Goal: Task Accomplishment & Management: Manage account settings

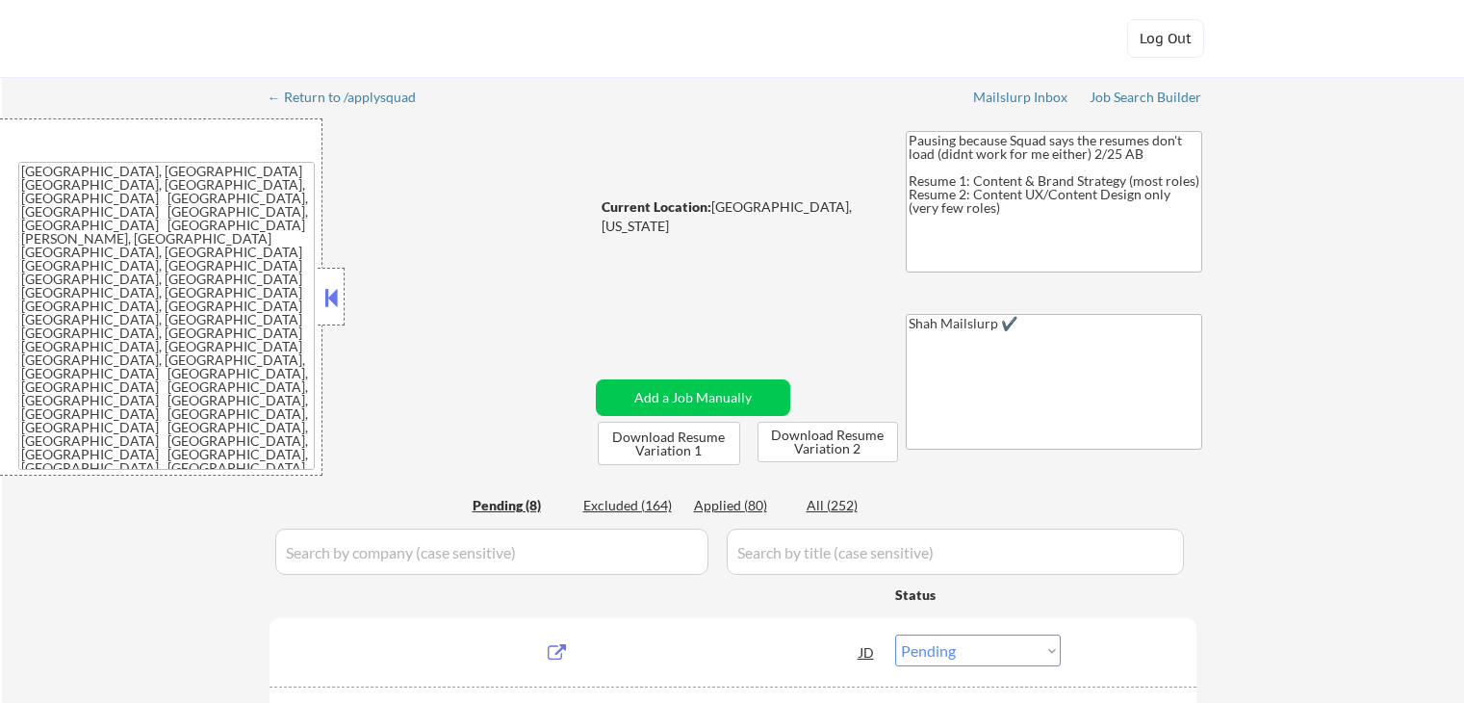
select select ""pending""
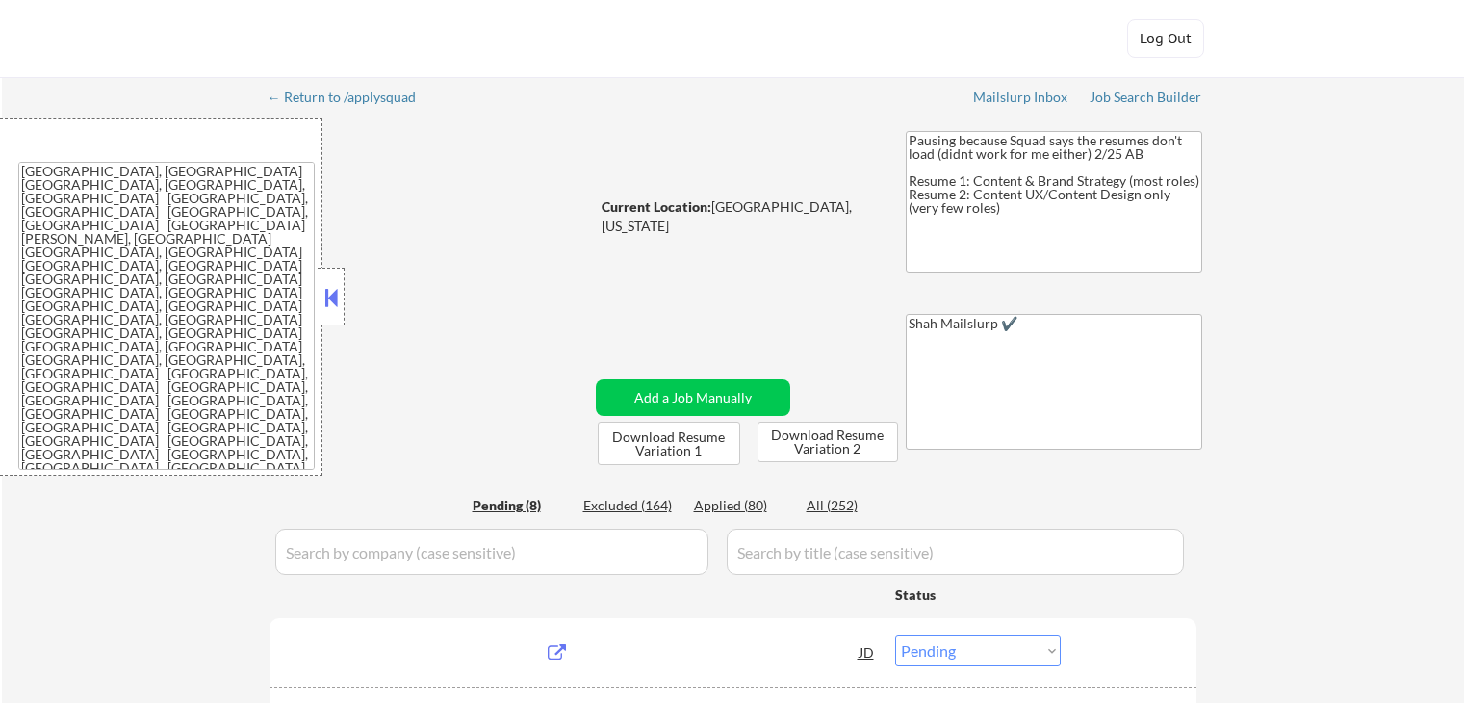
select select ""pending""
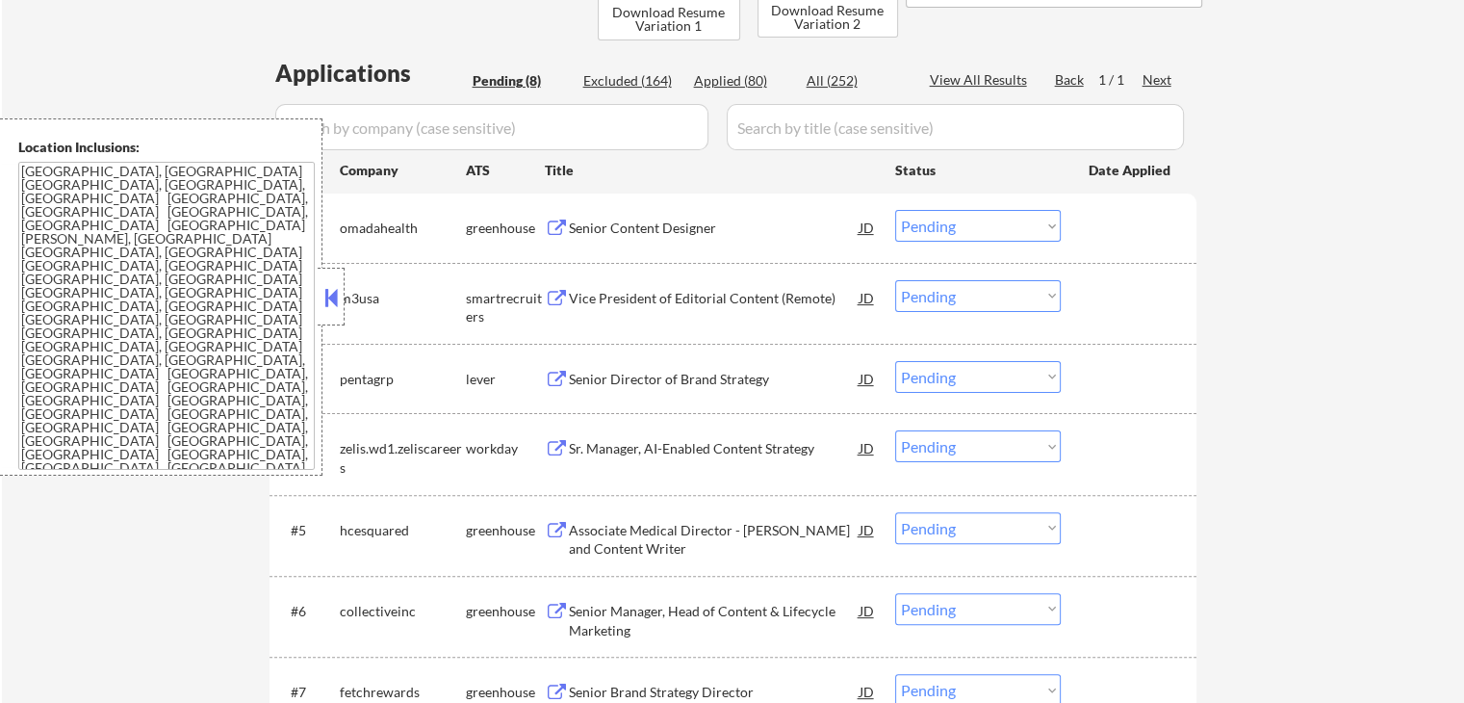
scroll to position [385, 0]
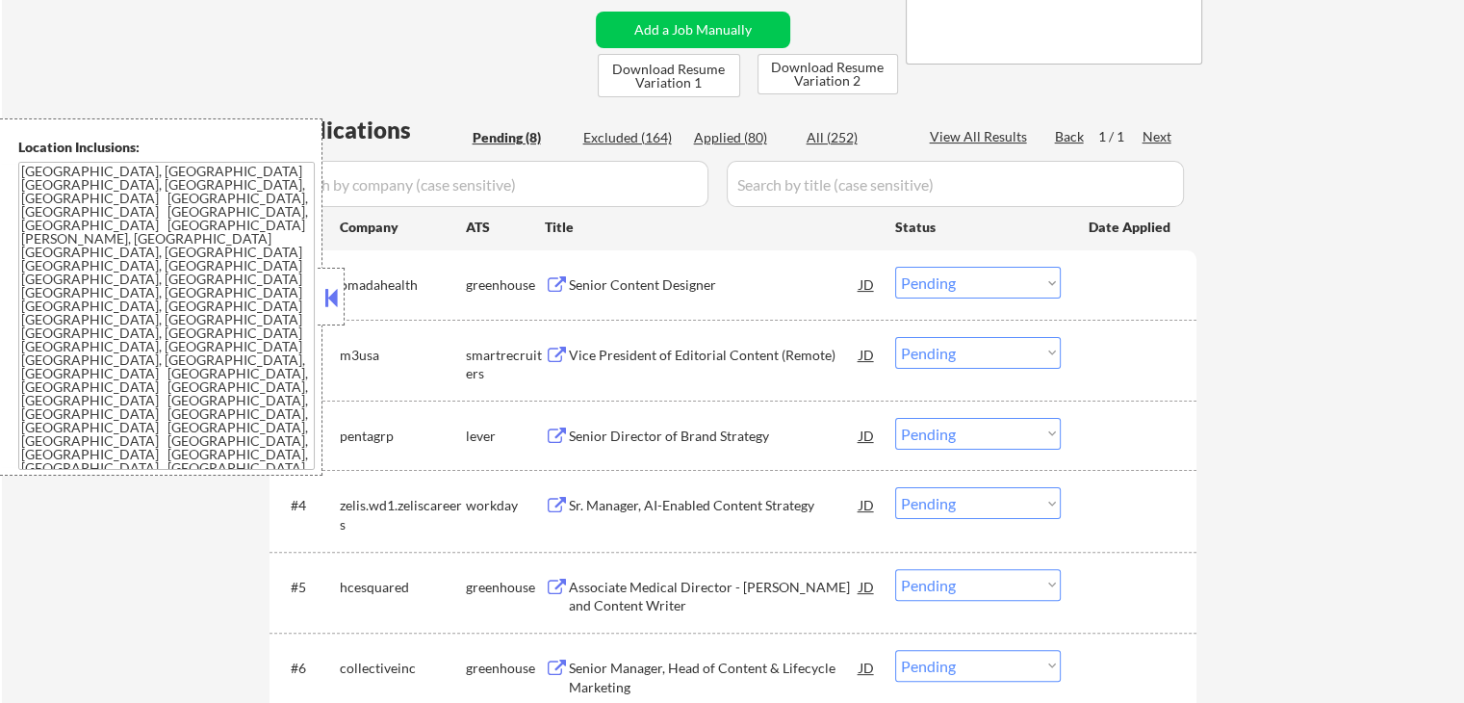
click at [1291, 390] on div "← Return to /applysquad Mailslurp Inbox Job Search Builder [PERSON_NAME] User E…" at bounding box center [733, 320] width 1462 height 1257
click at [553, 274] on div "Senior Content Designer JD" at bounding box center [711, 284] width 332 height 35
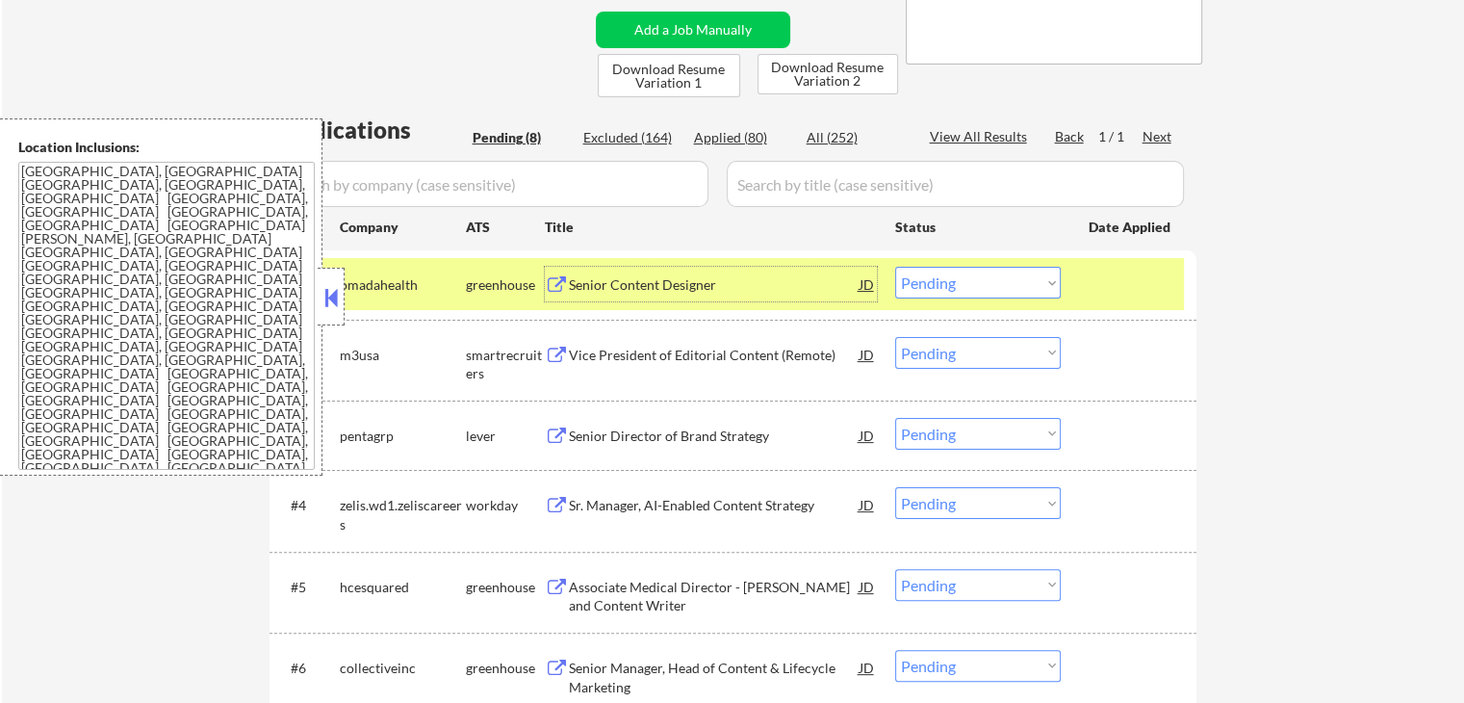
click at [994, 274] on select "Choose an option... Pending Applied Excluded (Questions) Excluded (Expired) Exc…" at bounding box center [978, 283] width 166 height 32
click at [895, 267] on select "Choose an option... Pending Applied Excluded (Questions) Excluded (Expired) Exc…" at bounding box center [978, 283] width 166 height 32
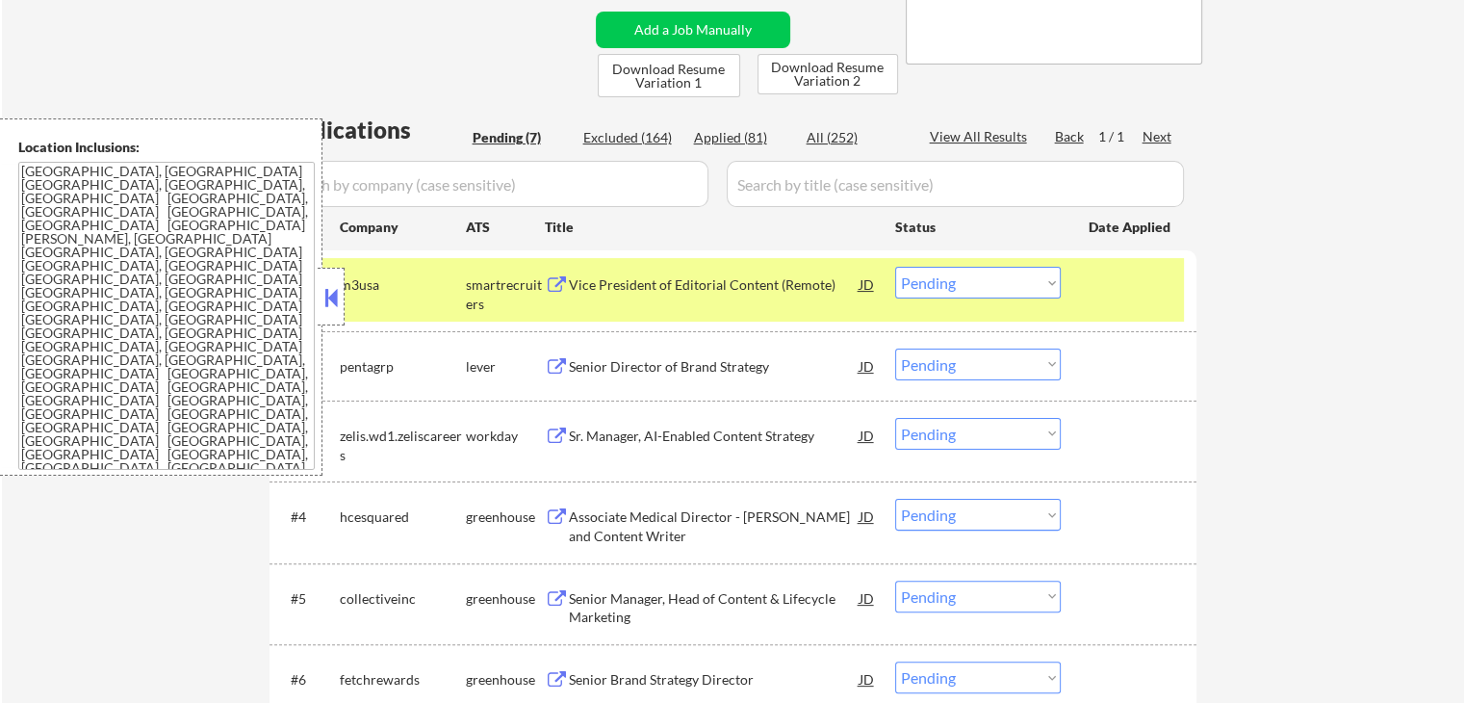
click at [542, 281] on div "smartrecruiters" at bounding box center [505, 294] width 79 height 38
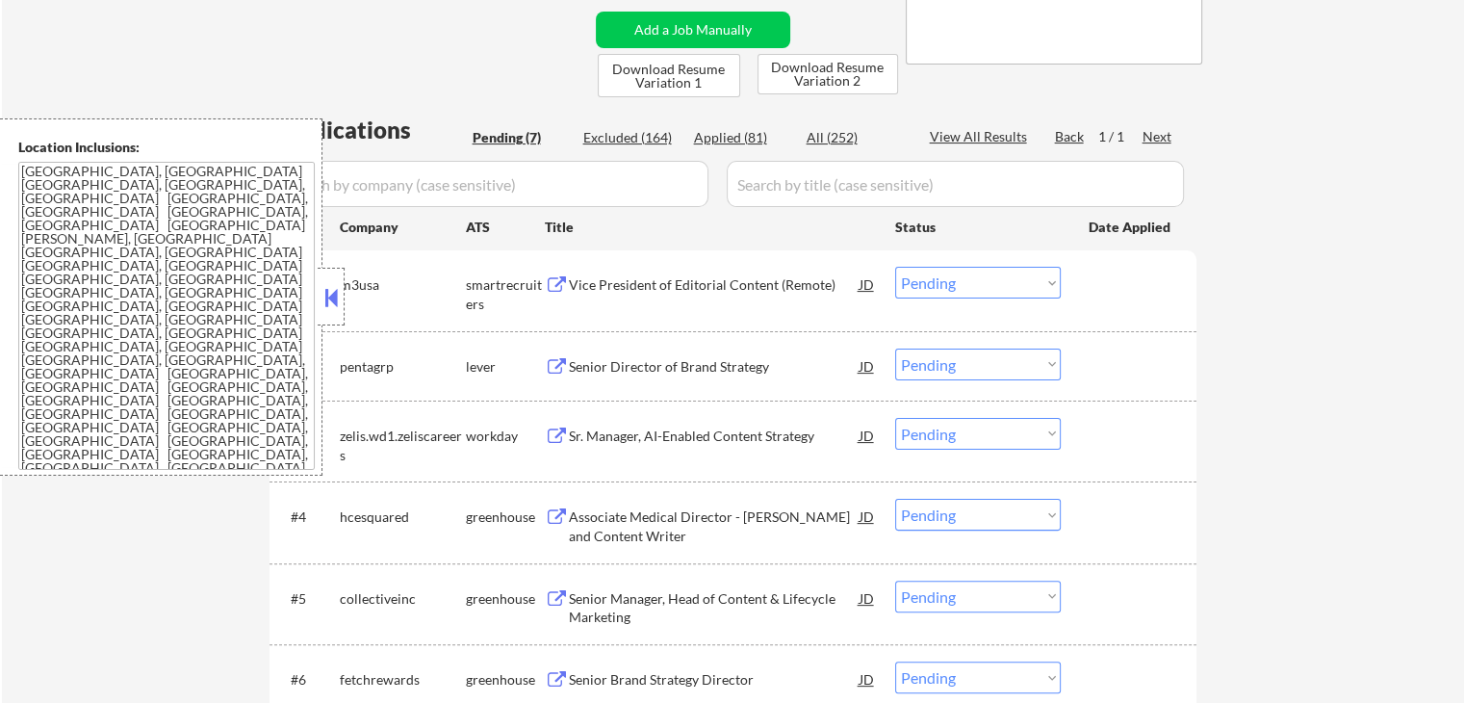
click at [549, 282] on button at bounding box center [557, 285] width 24 height 18
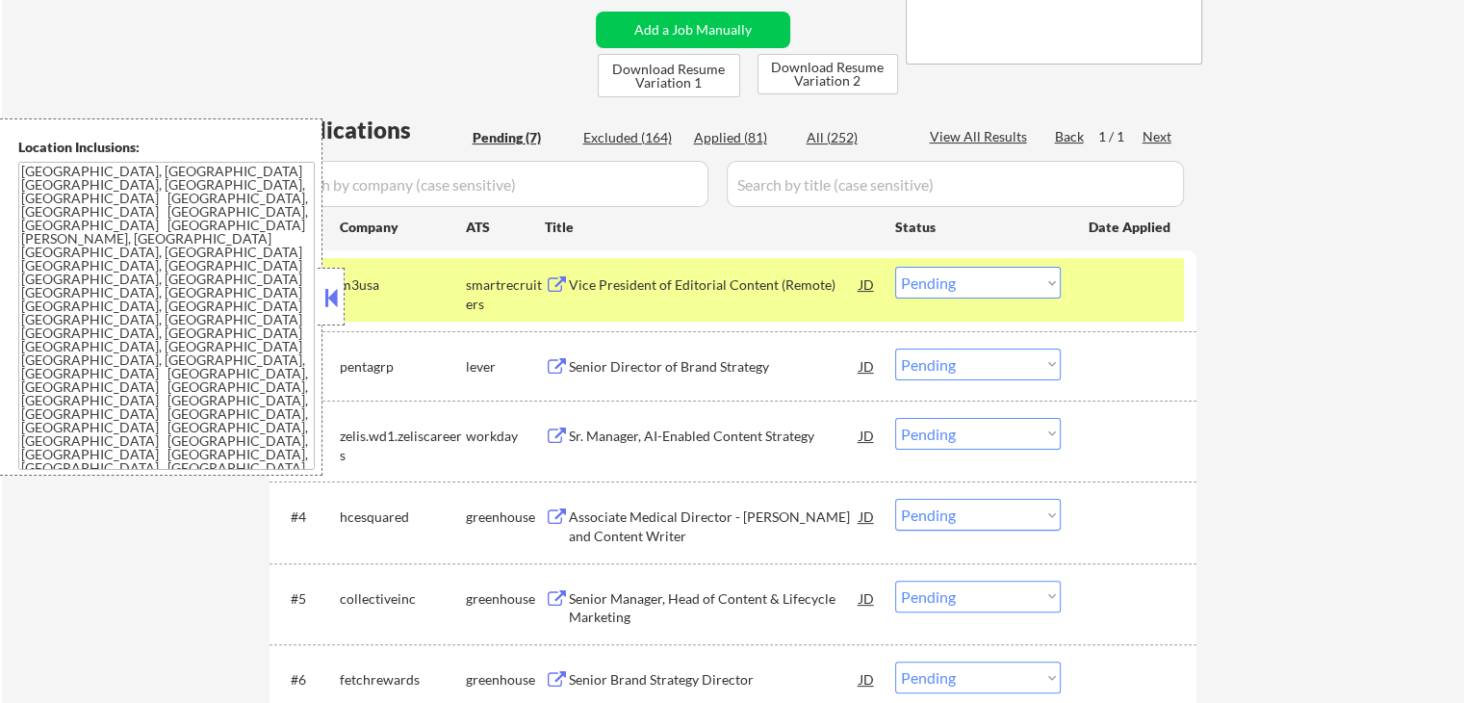
drag, startPoint x: 979, startPoint y: 281, endPoint x: 977, endPoint y: 296, distance: 15.5
click at [979, 281] on select "Choose an option... Pending Applied Excluded (Questions) Excluded (Expired) Exc…" at bounding box center [978, 283] width 166 height 32
click at [895, 267] on select "Choose an option... Pending Applied Excluded (Questions) Excluded (Expired) Exc…" at bounding box center [978, 283] width 166 height 32
click at [555, 362] on button at bounding box center [557, 367] width 24 height 18
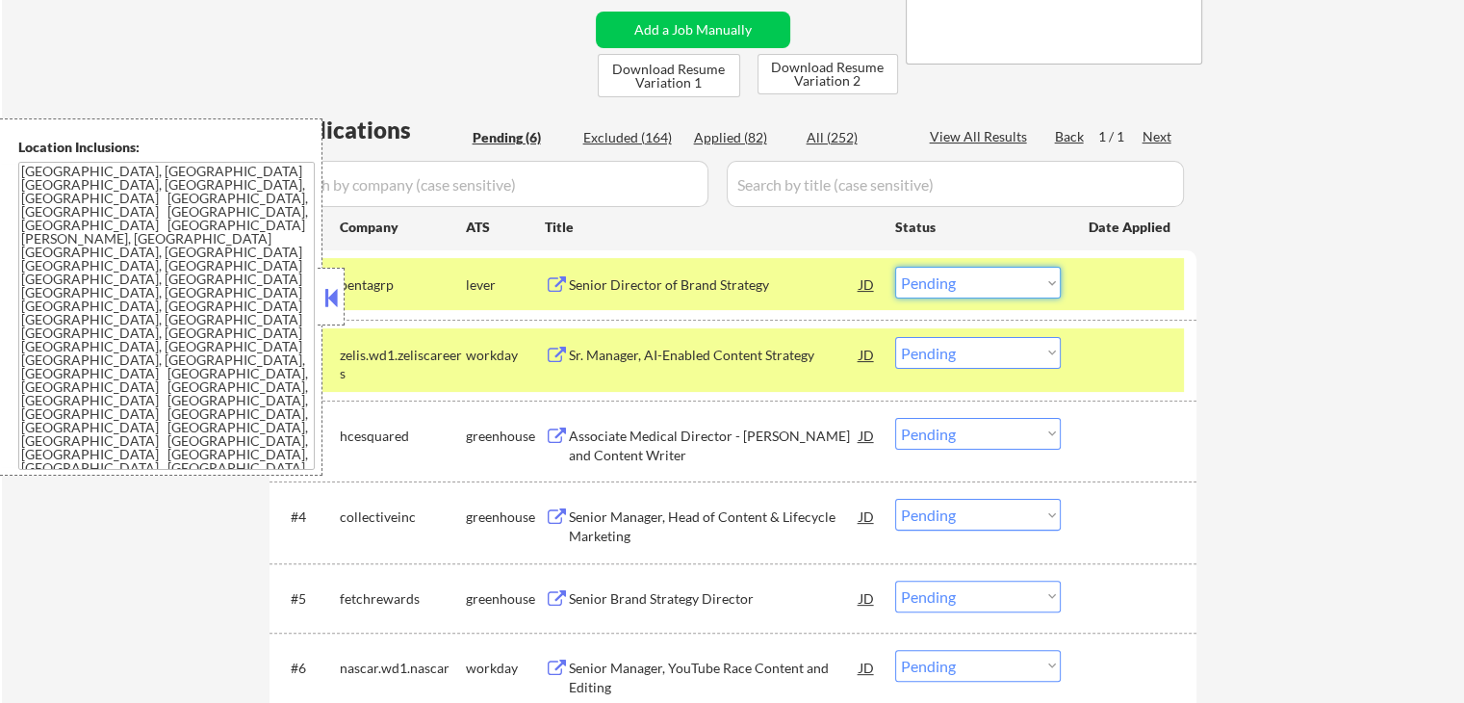
click at [949, 283] on select "Choose an option... Pending Applied Excluded (Questions) Excluded (Expired) Exc…" at bounding box center [978, 283] width 166 height 32
click at [895, 267] on select "Choose an option... Pending Applied Excluded (Questions) Excluded (Expired) Exc…" at bounding box center [978, 283] width 166 height 32
click at [554, 354] on button at bounding box center [557, 356] width 24 height 18
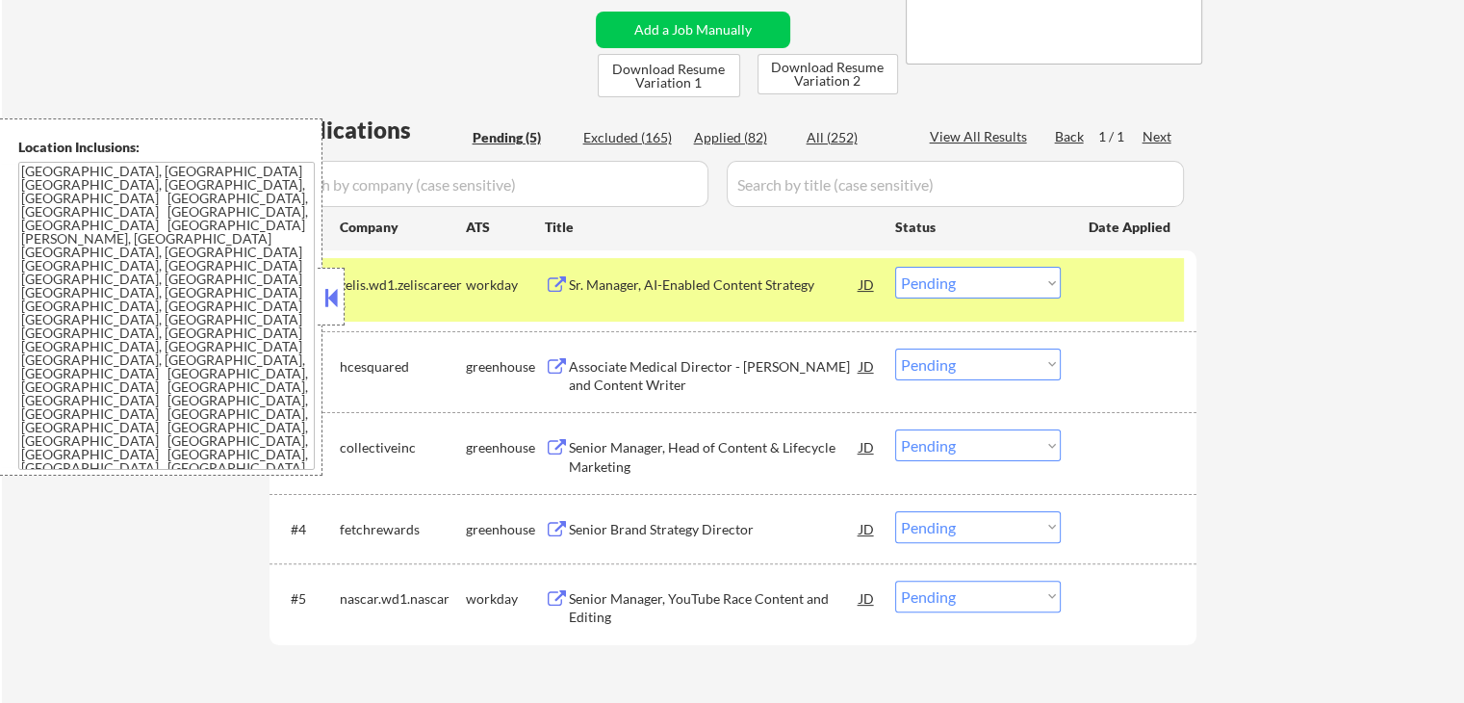
click at [946, 281] on select "Choose an option... Pending Applied Excluded (Questions) Excluded (Expired) Exc…" at bounding box center [978, 283] width 166 height 32
click at [895, 267] on select "Choose an option... Pending Applied Excluded (Questions) Excluded (Expired) Exc…" at bounding box center [978, 283] width 166 height 32
click at [561, 367] on button at bounding box center [557, 367] width 24 height 18
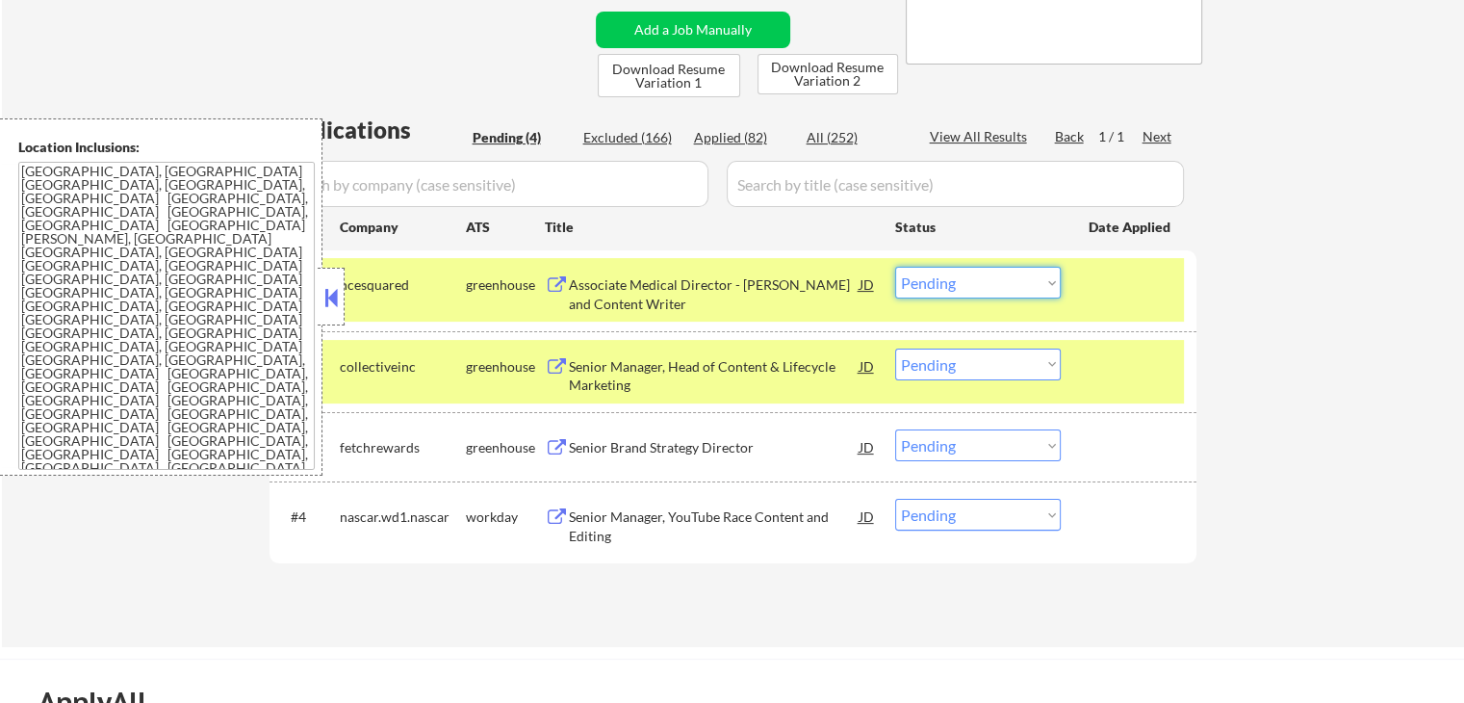
drag, startPoint x: 936, startPoint y: 280, endPoint x: 935, endPoint y: 290, distance: 9.7
click at [936, 280] on select "Choose an option... Pending Applied Excluded (Questions) Excluded (Expired) Exc…" at bounding box center [978, 283] width 166 height 32
click at [895, 267] on select "Choose an option... Pending Applied Excluded (Questions) Excluded (Expired) Exc…" at bounding box center [978, 283] width 166 height 32
click at [538, 368] on div "greenhouse" at bounding box center [505, 366] width 79 height 19
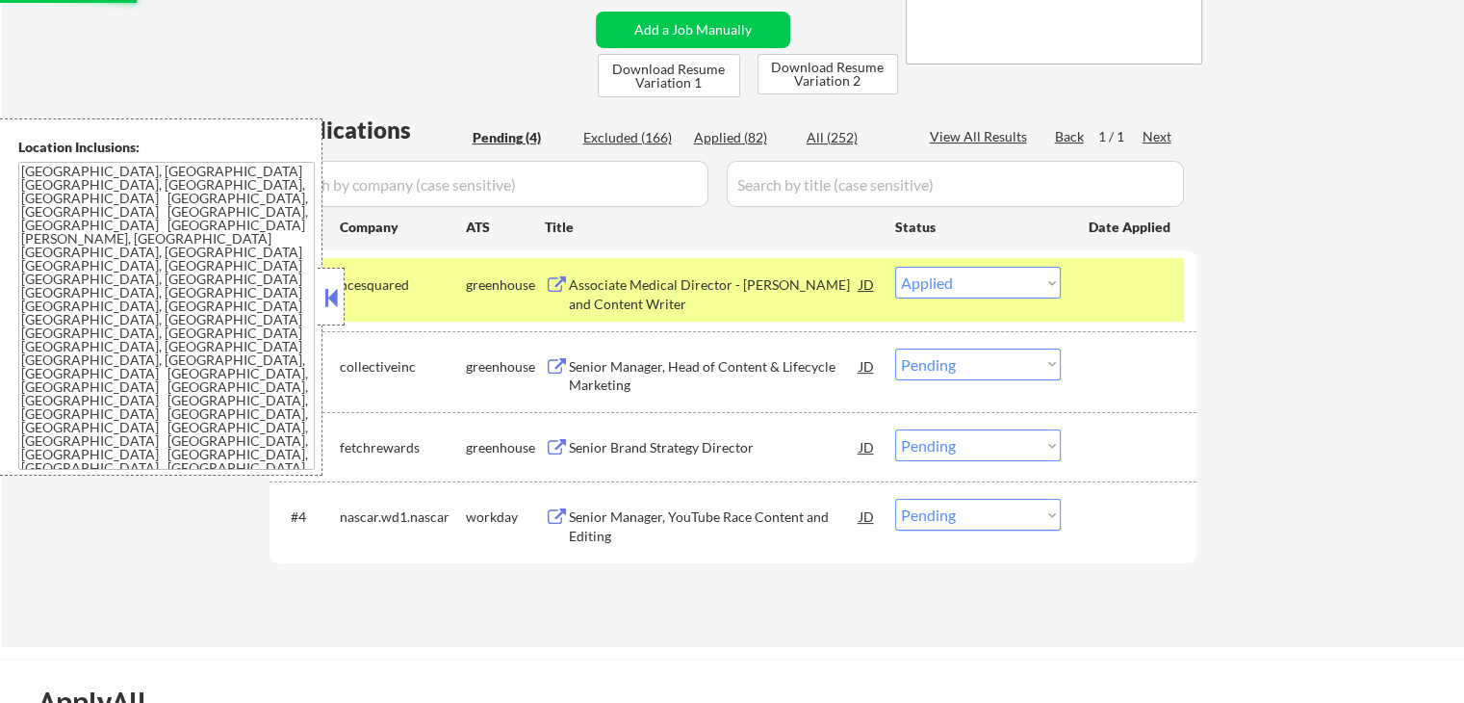
click at [554, 365] on button at bounding box center [557, 367] width 24 height 18
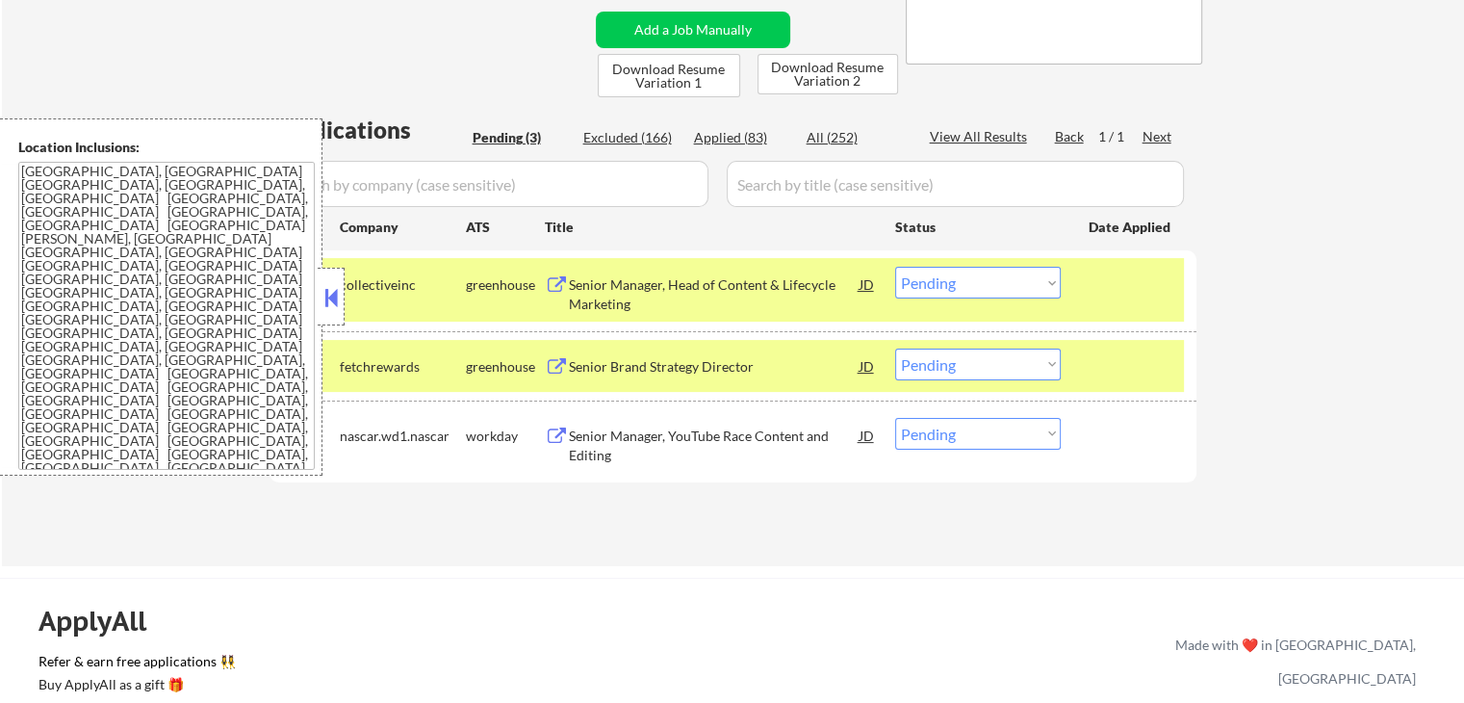
click at [990, 275] on select "Choose an option... Pending Applied Excluded (Questions) Excluded (Expired) Exc…" at bounding box center [978, 283] width 166 height 32
click at [895, 267] on select "Choose an option... Pending Applied Excluded (Questions) Excluded (Expired) Exc…" at bounding box center [978, 283] width 166 height 32
select select ""pending""
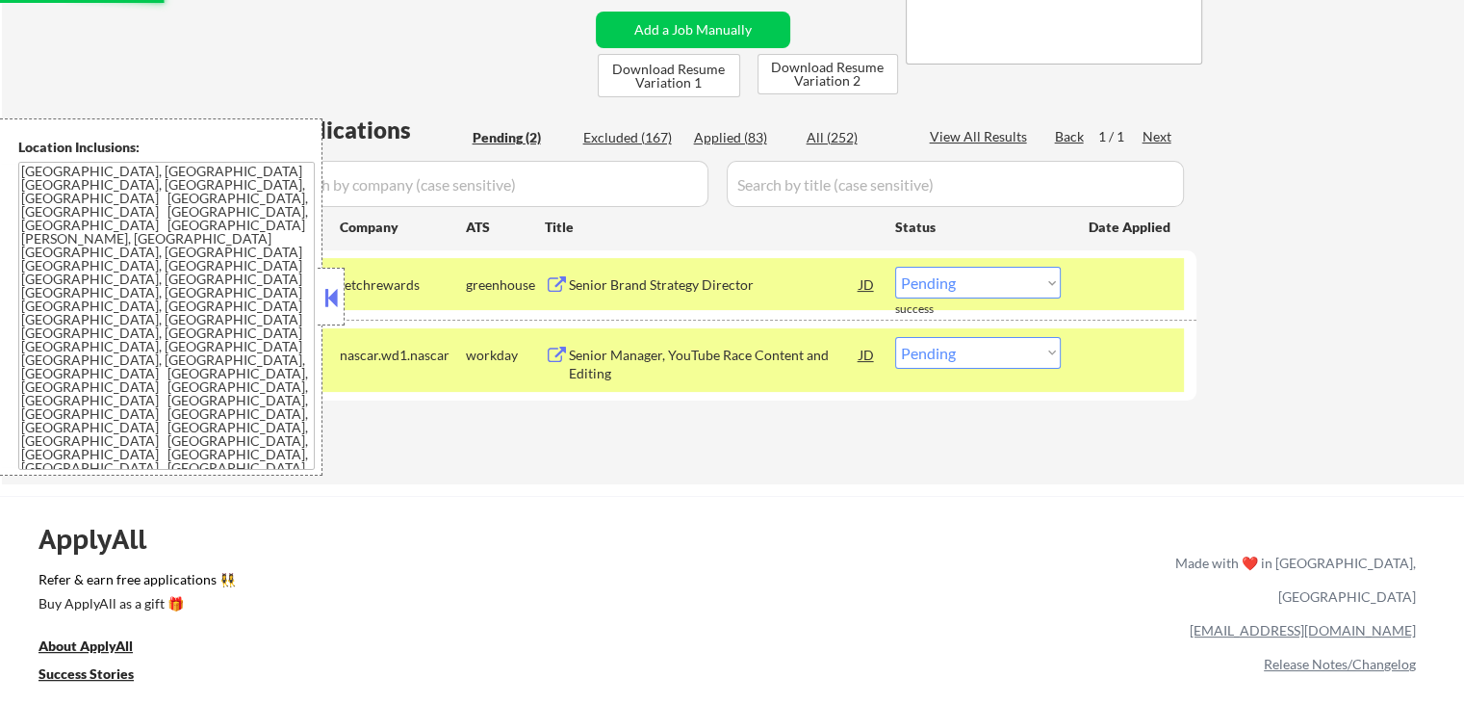
click at [553, 351] on button at bounding box center [557, 356] width 24 height 18
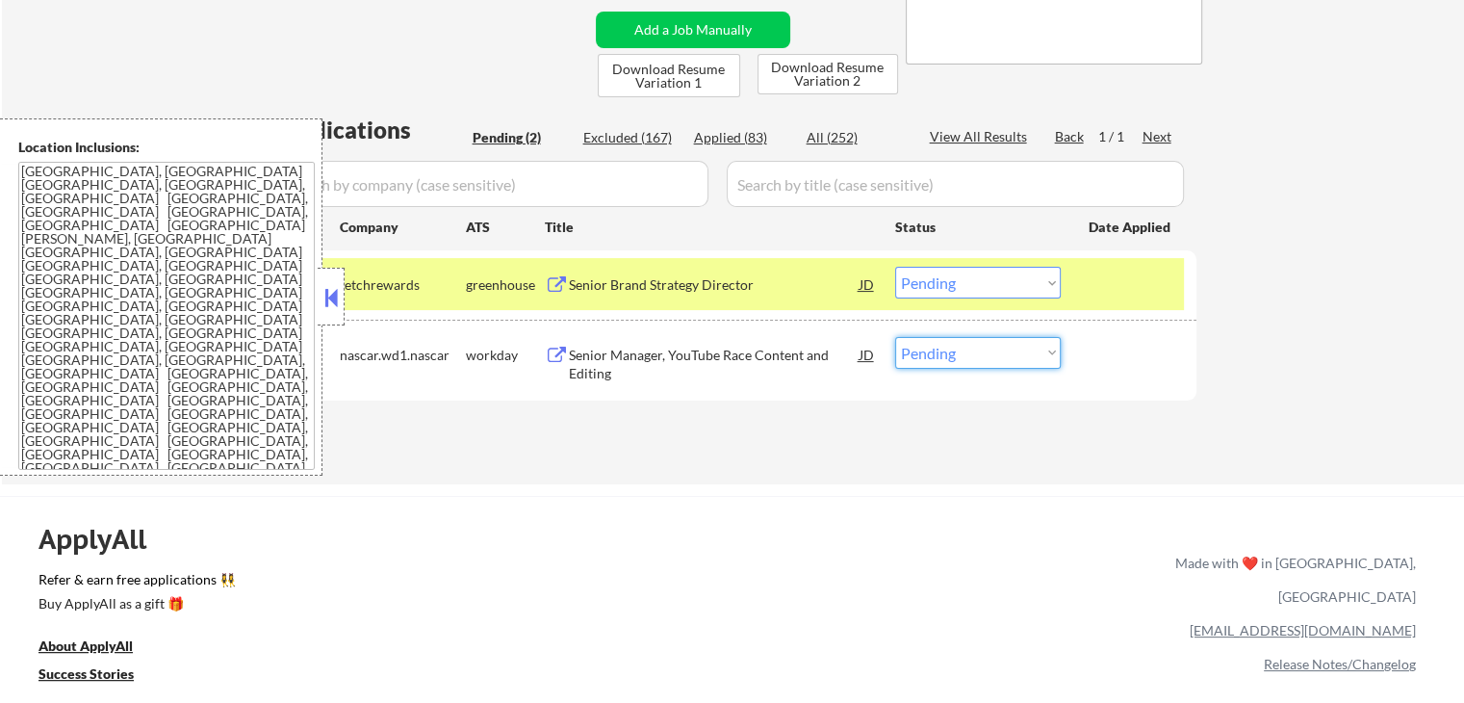
click at [947, 355] on select "Choose an option... Pending Applied Excluded (Questions) Excluded (Expired) Exc…" at bounding box center [978, 353] width 166 height 32
select select ""applied""
click at [895, 337] on select "Choose an option... Pending Applied Excluded (Questions) Excluded (Expired) Exc…" at bounding box center [978, 353] width 166 height 32
click at [558, 278] on button at bounding box center [557, 285] width 24 height 18
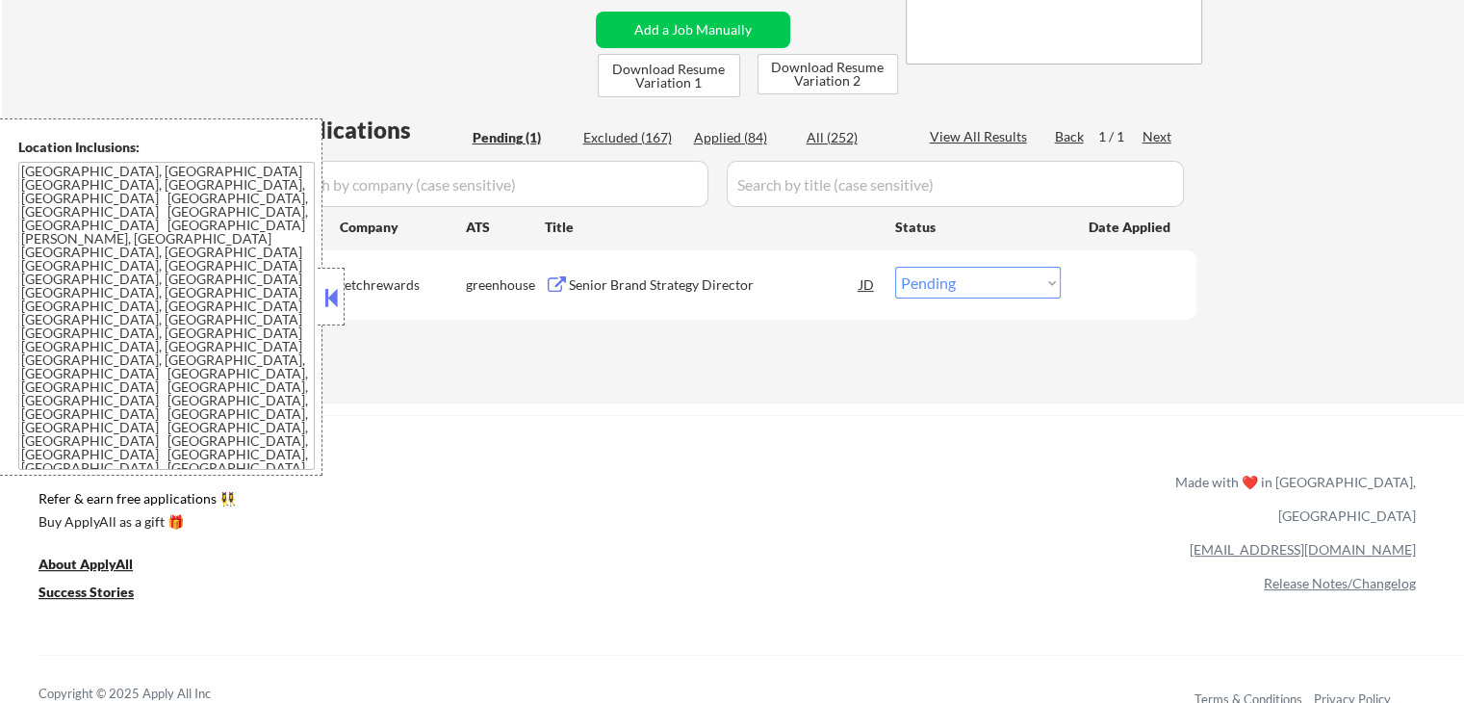
click at [972, 291] on select "Choose an option... Pending Applied Excluded (Questions) Excluded (Expired) Exc…" at bounding box center [978, 283] width 166 height 32
select select ""applied""
click at [895, 267] on select "Choose an option... Pending Applied Excluded (Questions) Excluded (Expired) Exc…" at bounding box center [978, 283] width 166 height 32
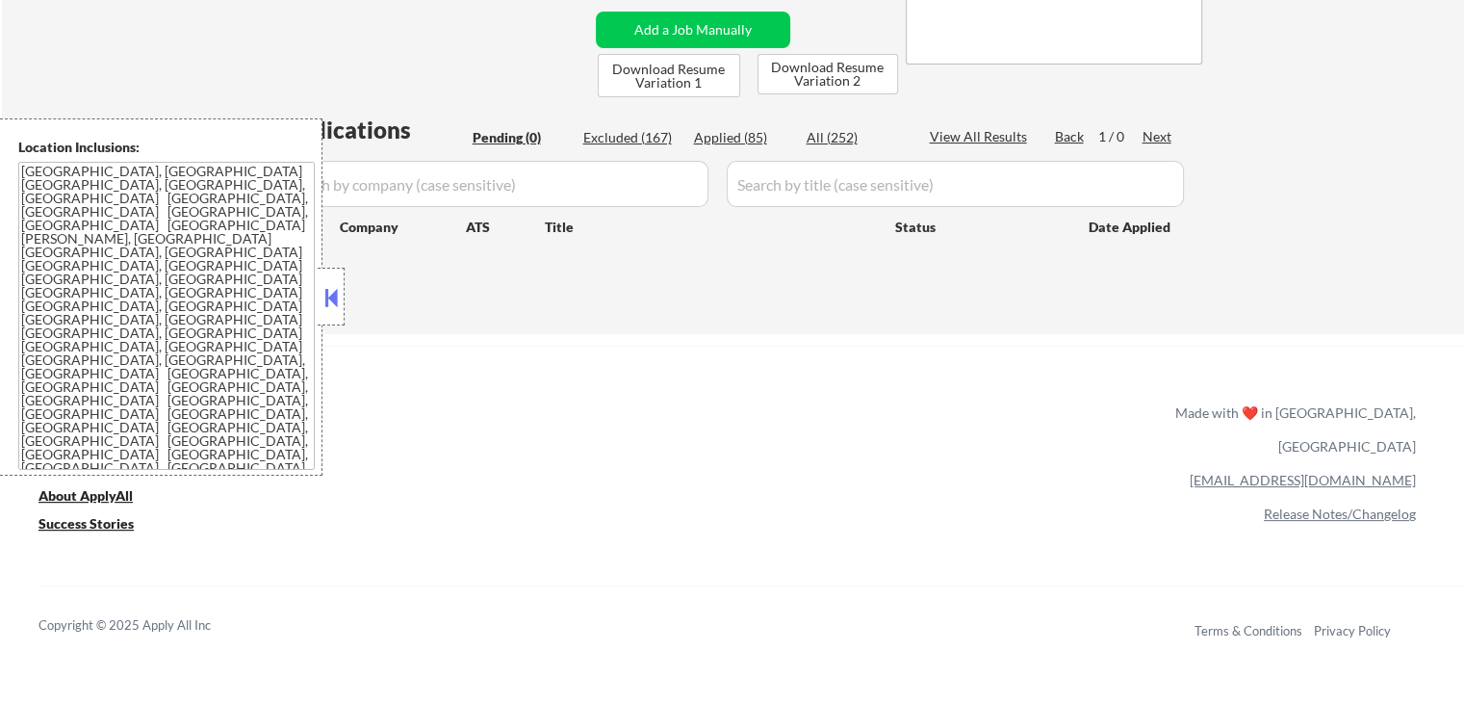
click at [778, 361] on div "ApplyAll Refer & earn free applications 👯‍♀️ Buy ApplyAll as a gift 🎁 About App…" at bounding box center [732, 511] width 1464 height 305
